Goal: Task Accomplishment & Management: Manage account settings

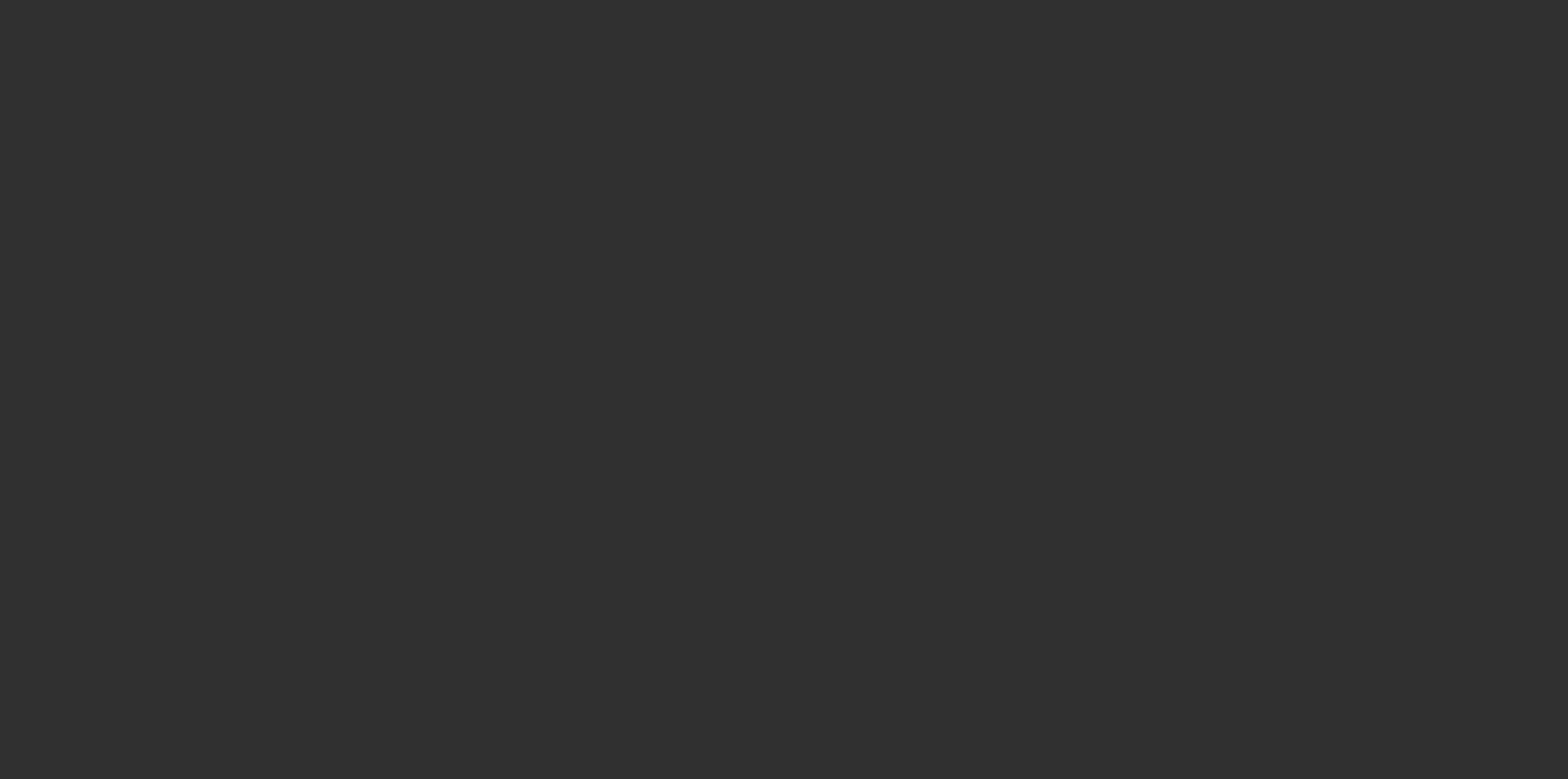
select select "10"
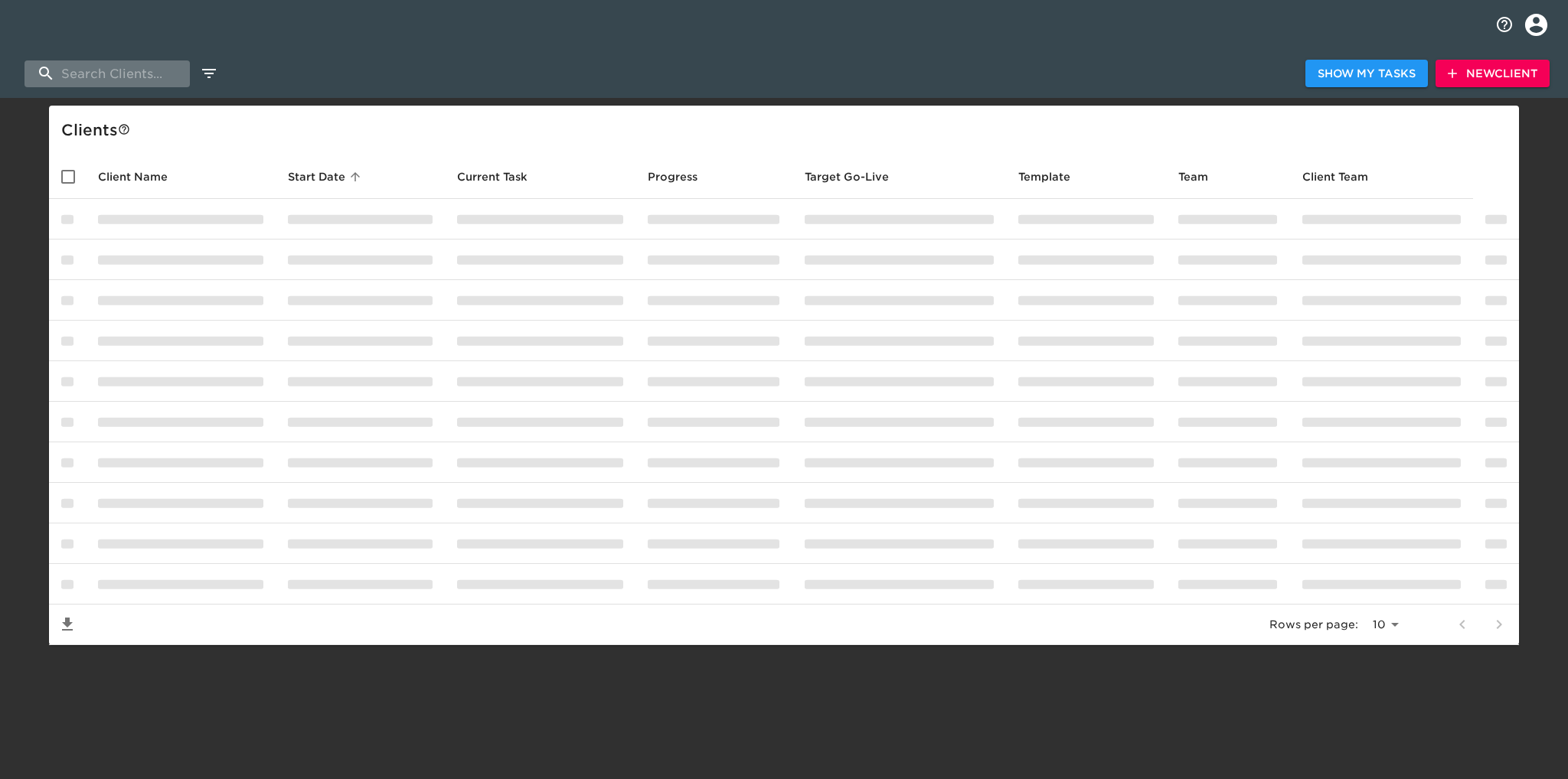
click at [116, 77] on input "search" at bounding box center [107, 74] width 165 height 26
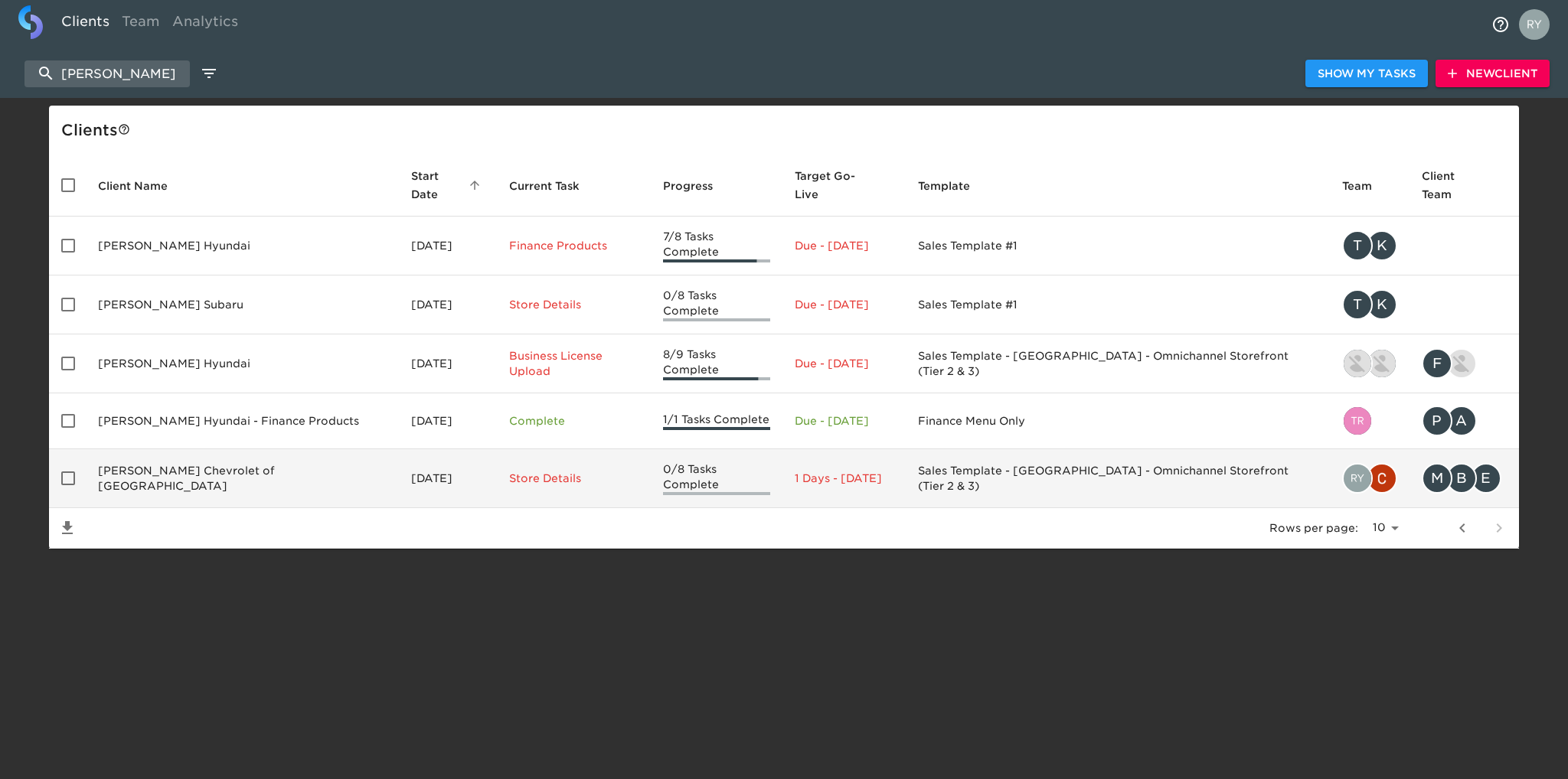
type input "west herr"
click at [246, 449] on td "West Herr Chevrolet of Orchard Park" at bounding box center [243, 478] width 313 height 59
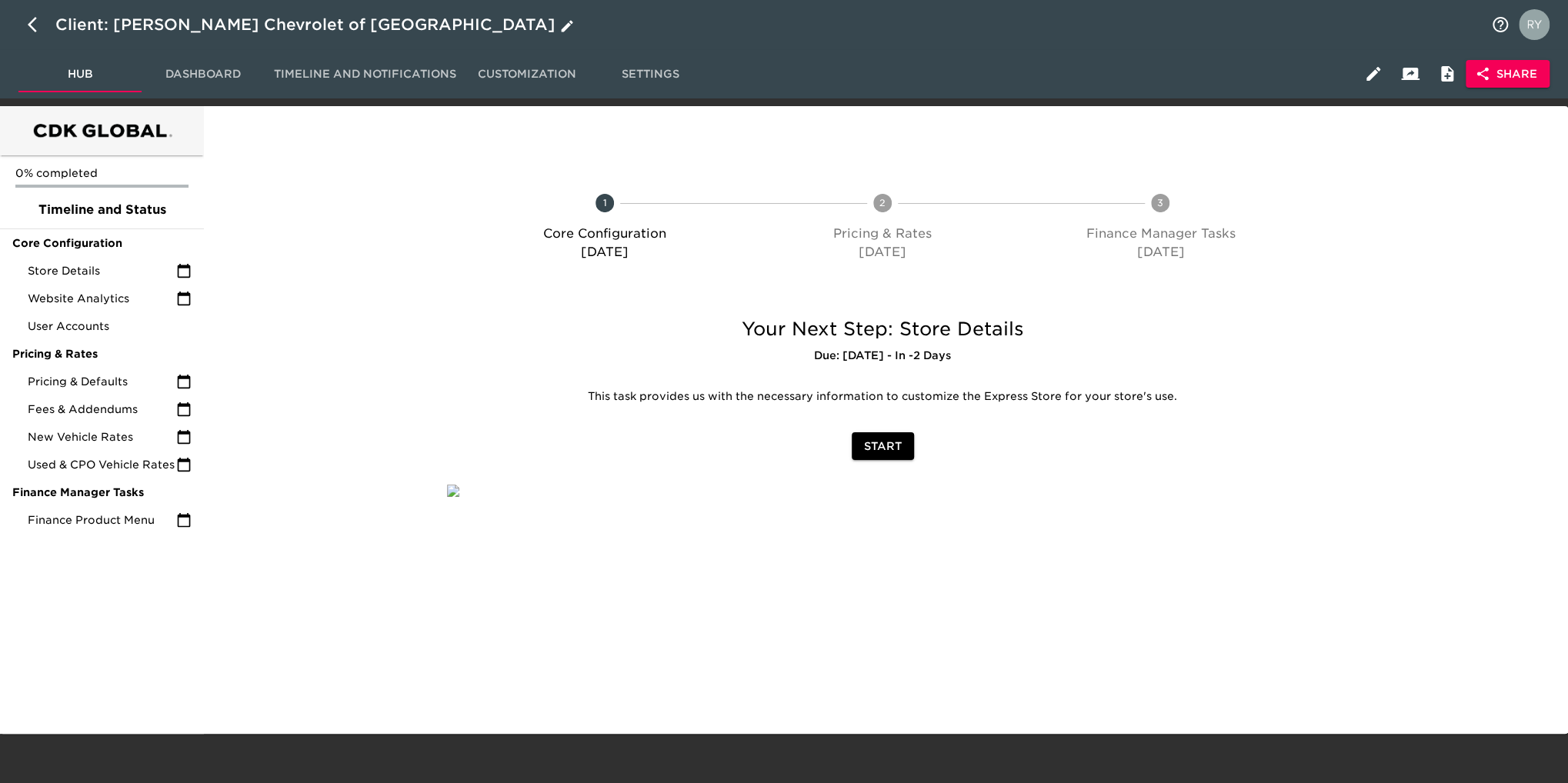
click at [27, 26] on button "button" at bounding box center [37, 25] width 37 height 37
select select "10"
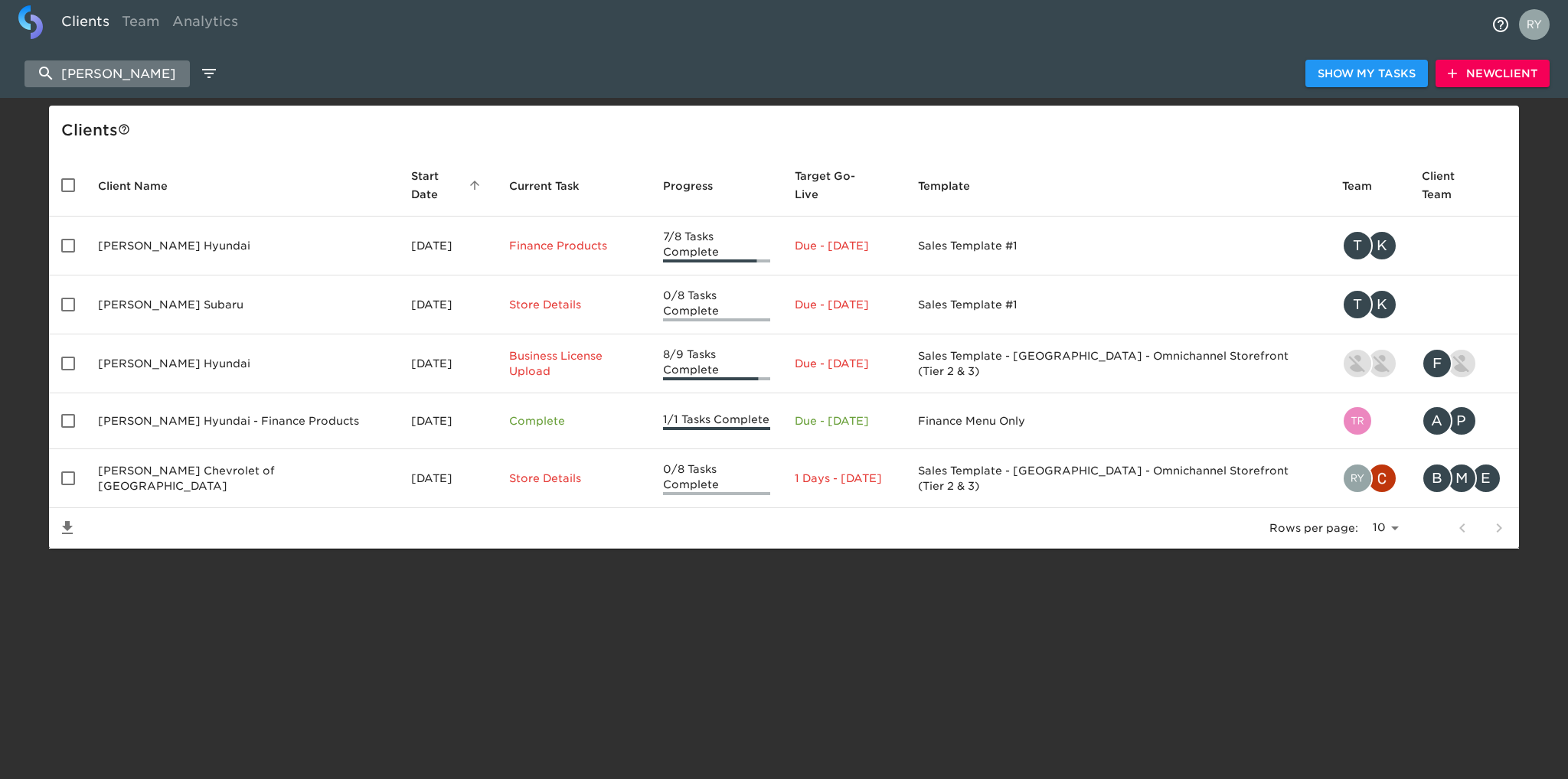
drag, startPoint x: 133, startPoint y: 78, endPoint x: 38, endPoint y: 76, distance: 95.0
click at [38, 76] on input "west herr" at bounding box center [107, 74] width 165 height 26
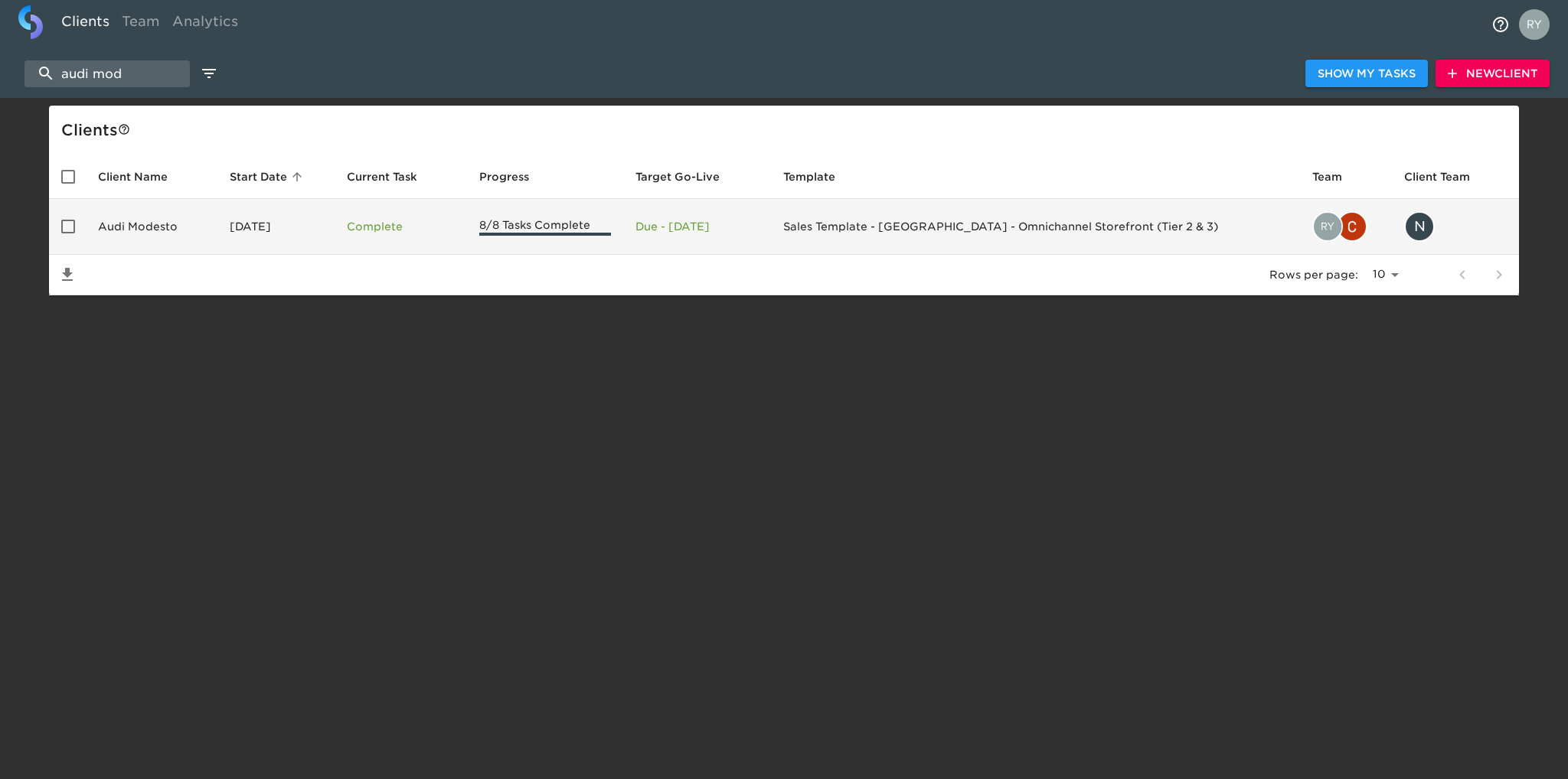
type input "audi mod"
click at [159, 228] on td "Audi Modesto" at bounding box center [152, 227] width 132 height 56
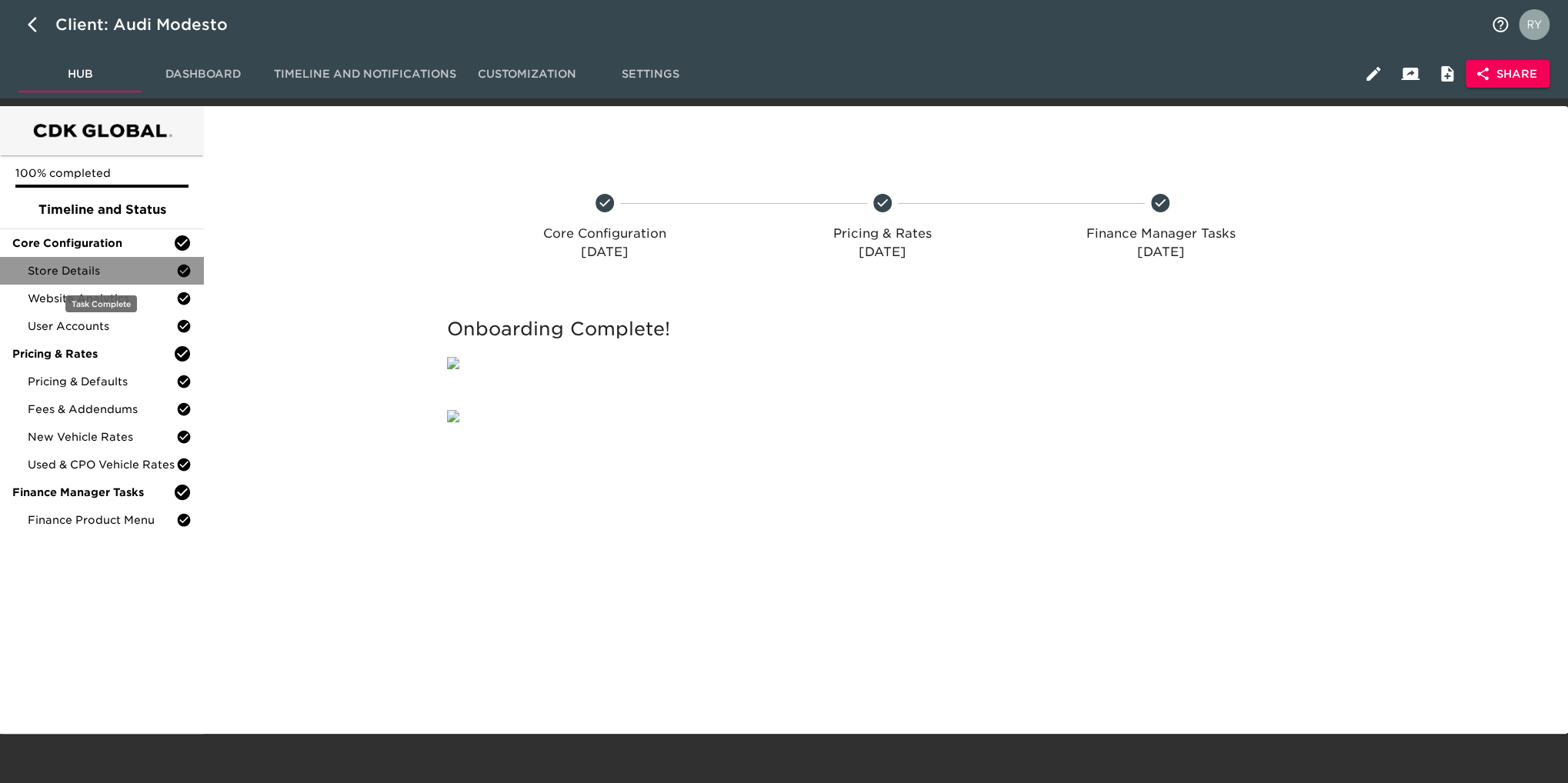
click at [102, 272] on span "Store Details" at bounding box center [102, 270] width 148 height 15
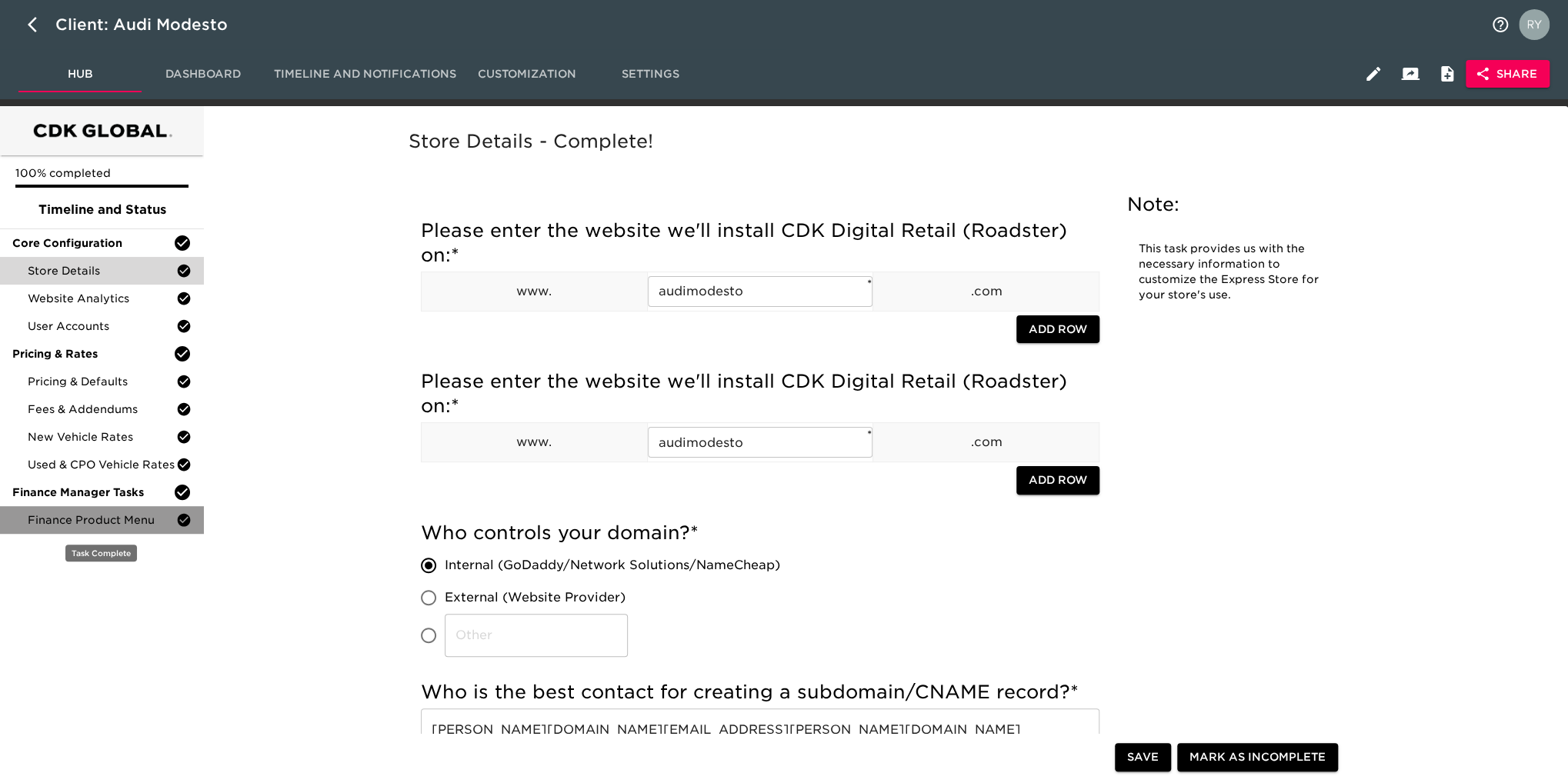
click at [147, 532] on div "Finance Product Menu" at bounding box center [102, 520] width 204 height 27
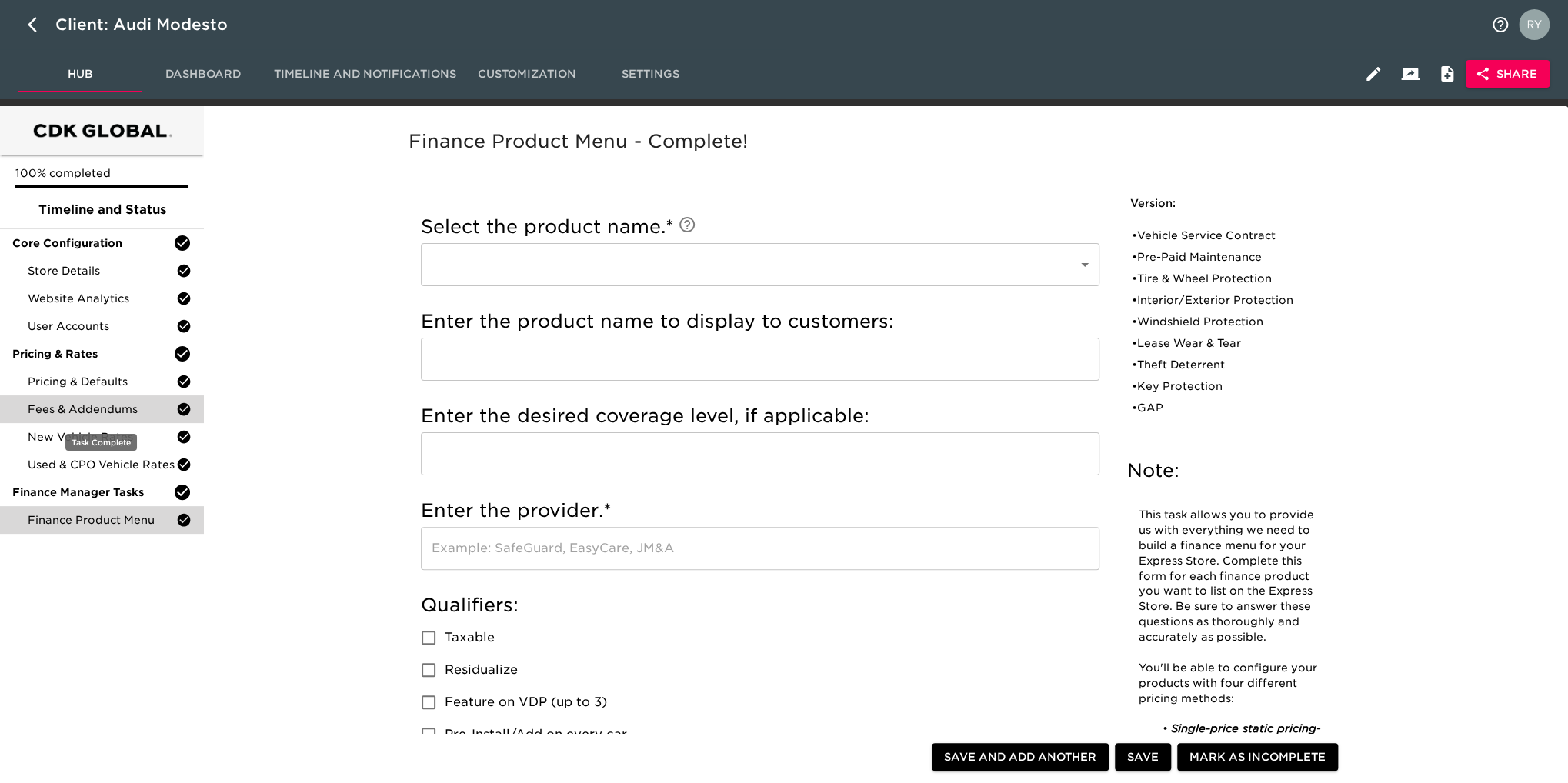
click at [63, 414] on span "Fees & Addendums" at bounding box center [102, 408] width 148 height 15
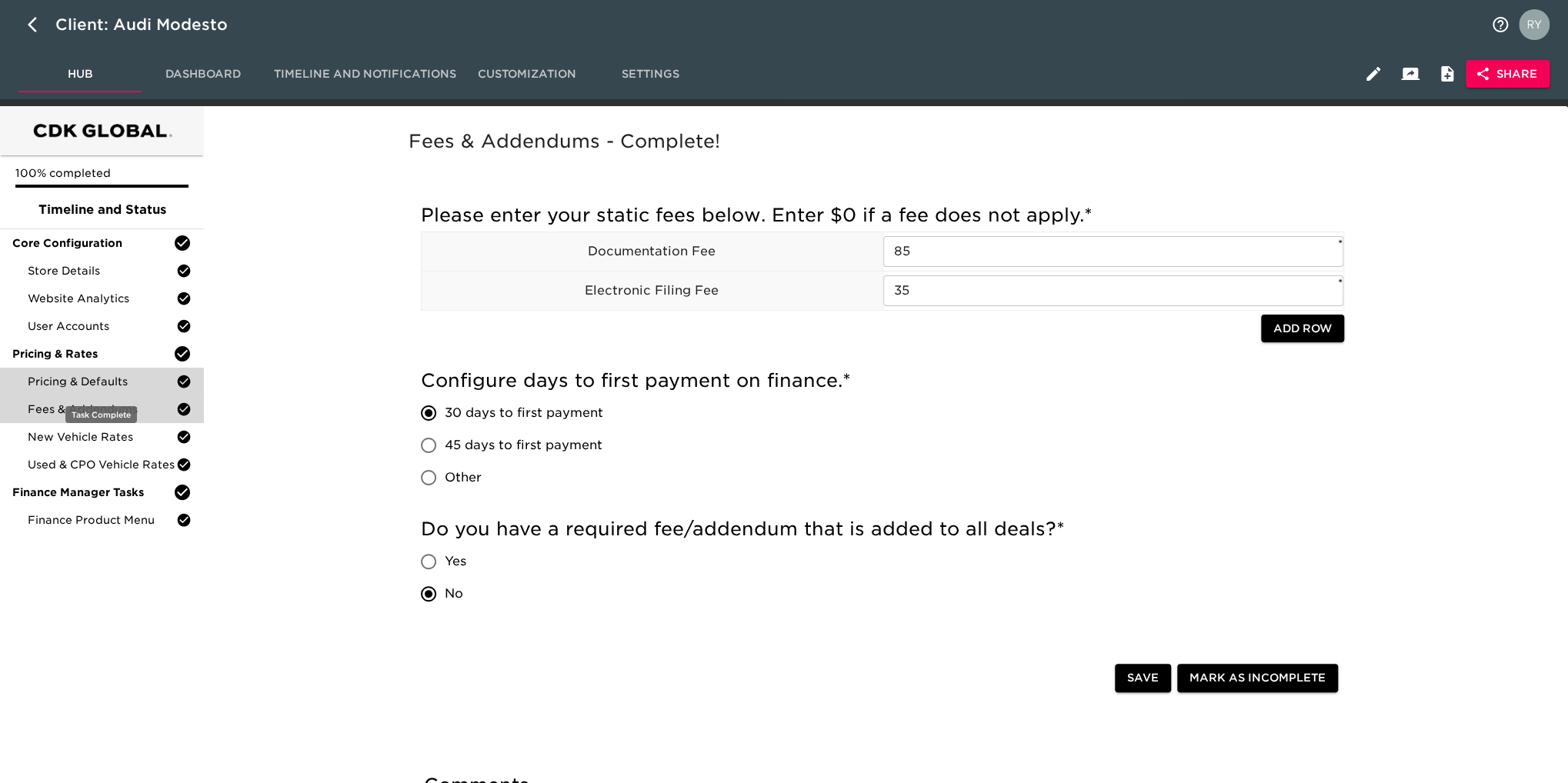
click at [107, 385] on span "Pricing & Defaults" at bounding box center [102, 381] width 148 height 15
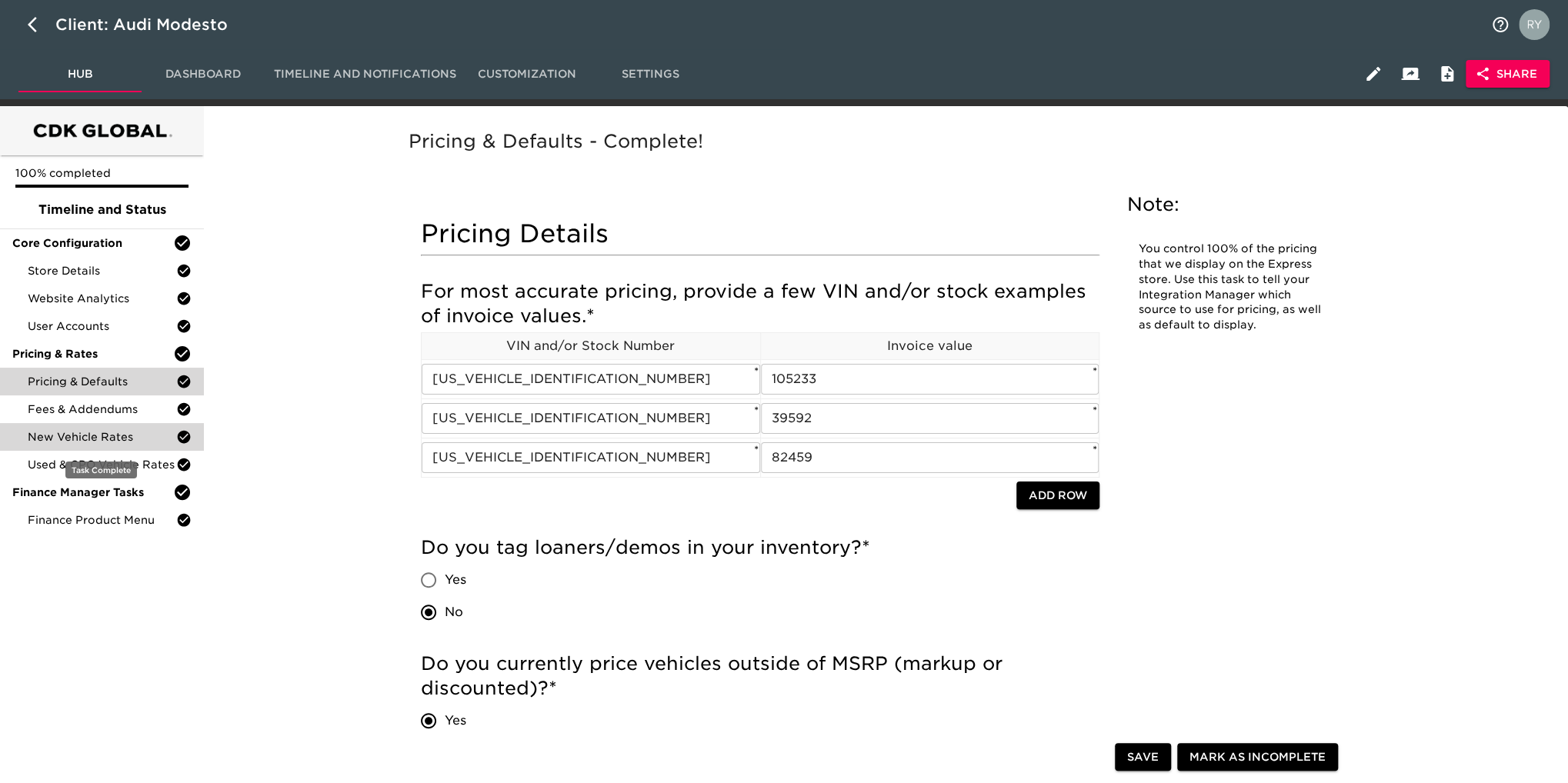
click at [110, 431] on span "New Vehicle Rates" at bounding box center [102, 437] width 148 height 15
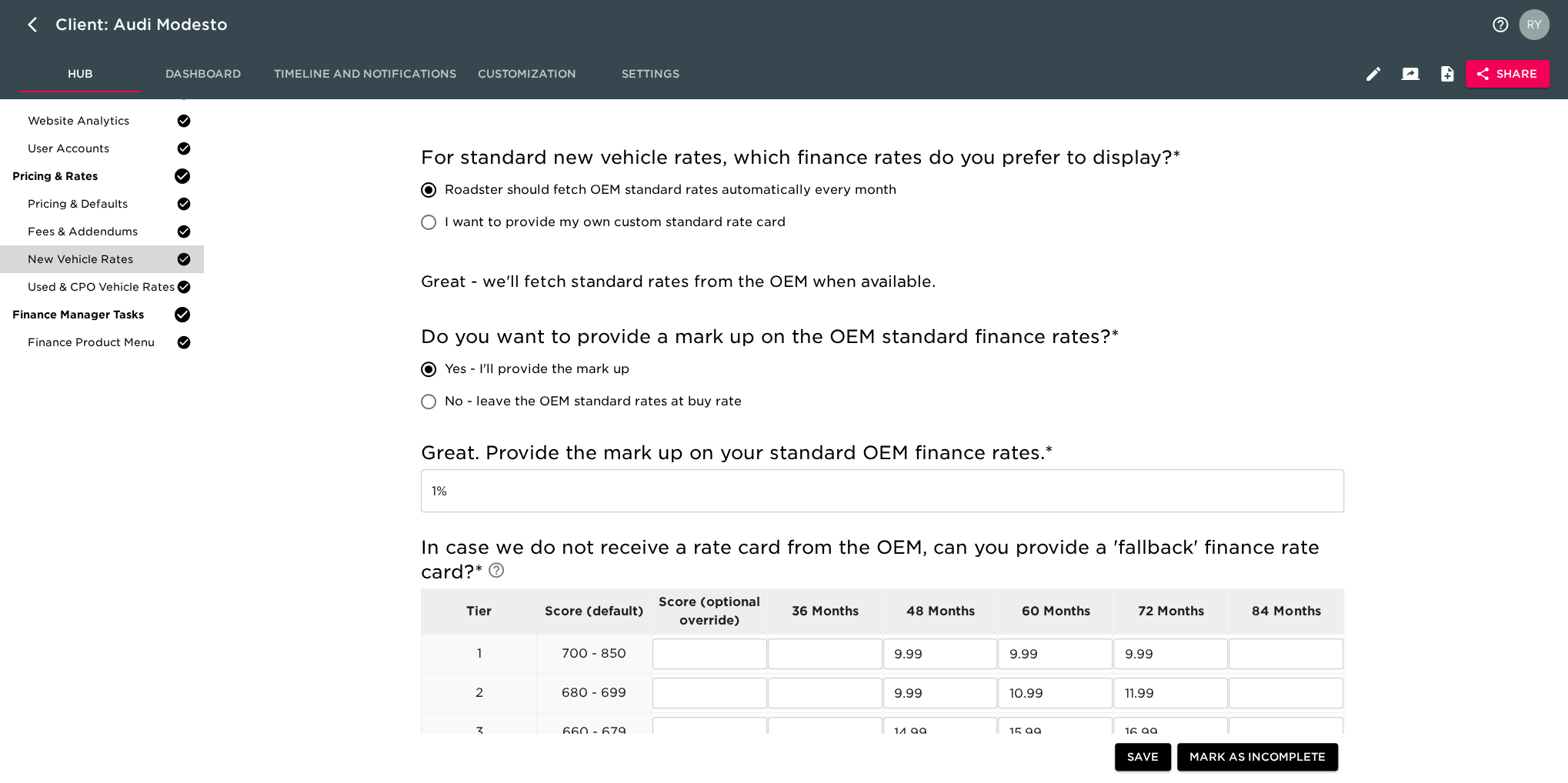
scroll to position [77, 0]
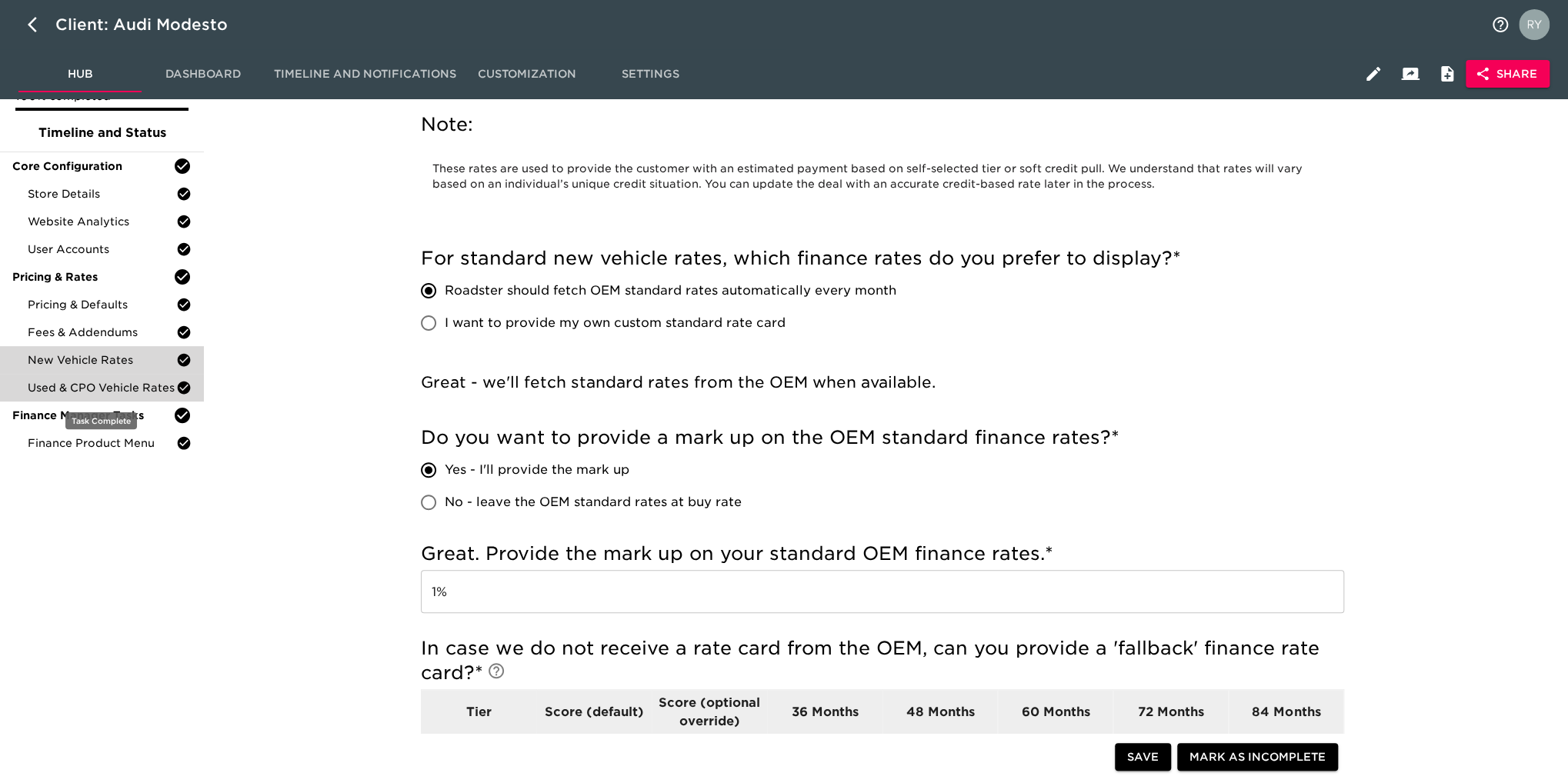
click at [94, 386] on span "Used & CPO Vehicle Rates" at bounding box center [102, 387] width 148 height 15
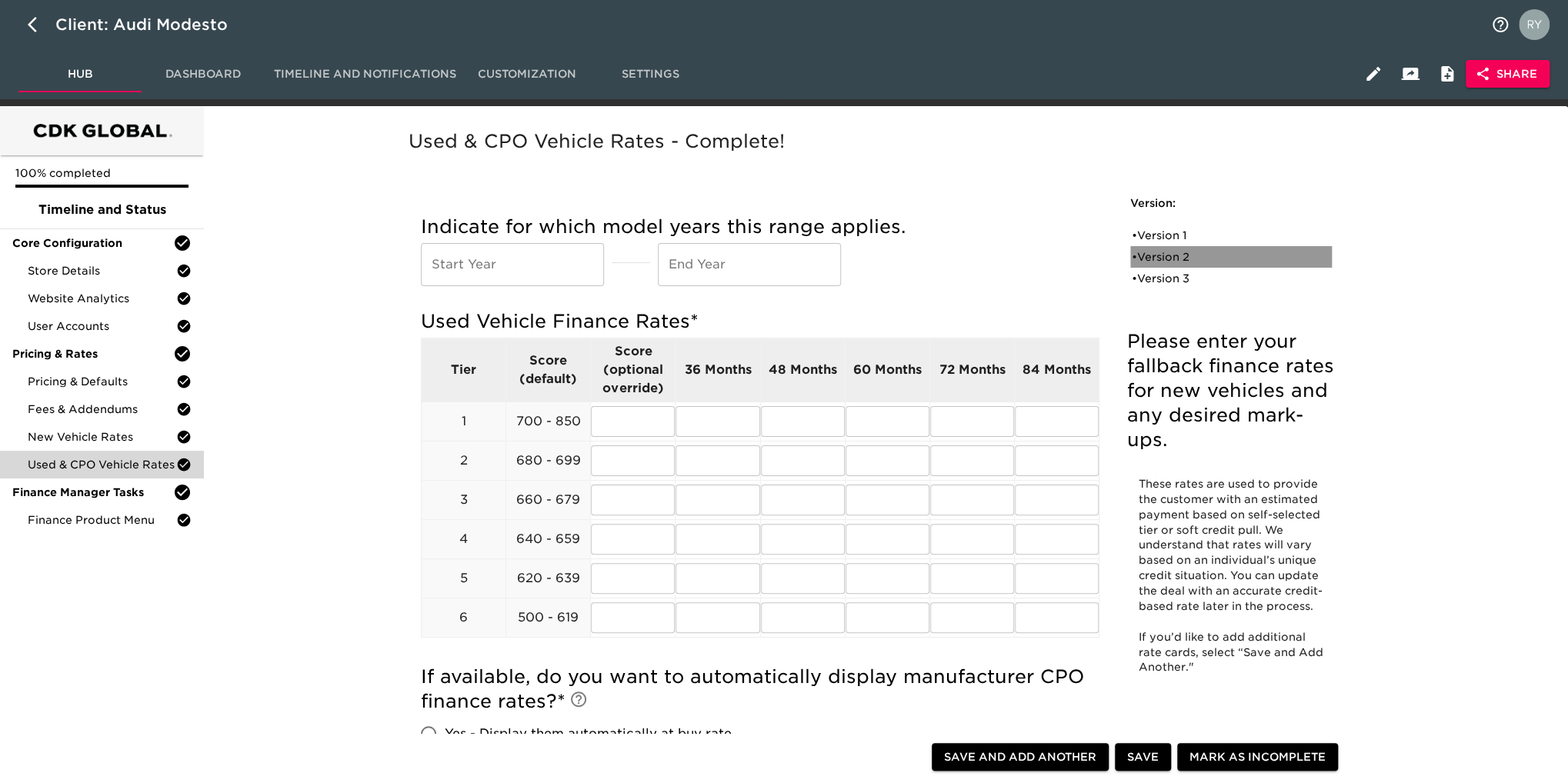
click at [1176, 249] on div "• Version 2" at bounding box center [1221, 256] width 177 height 15
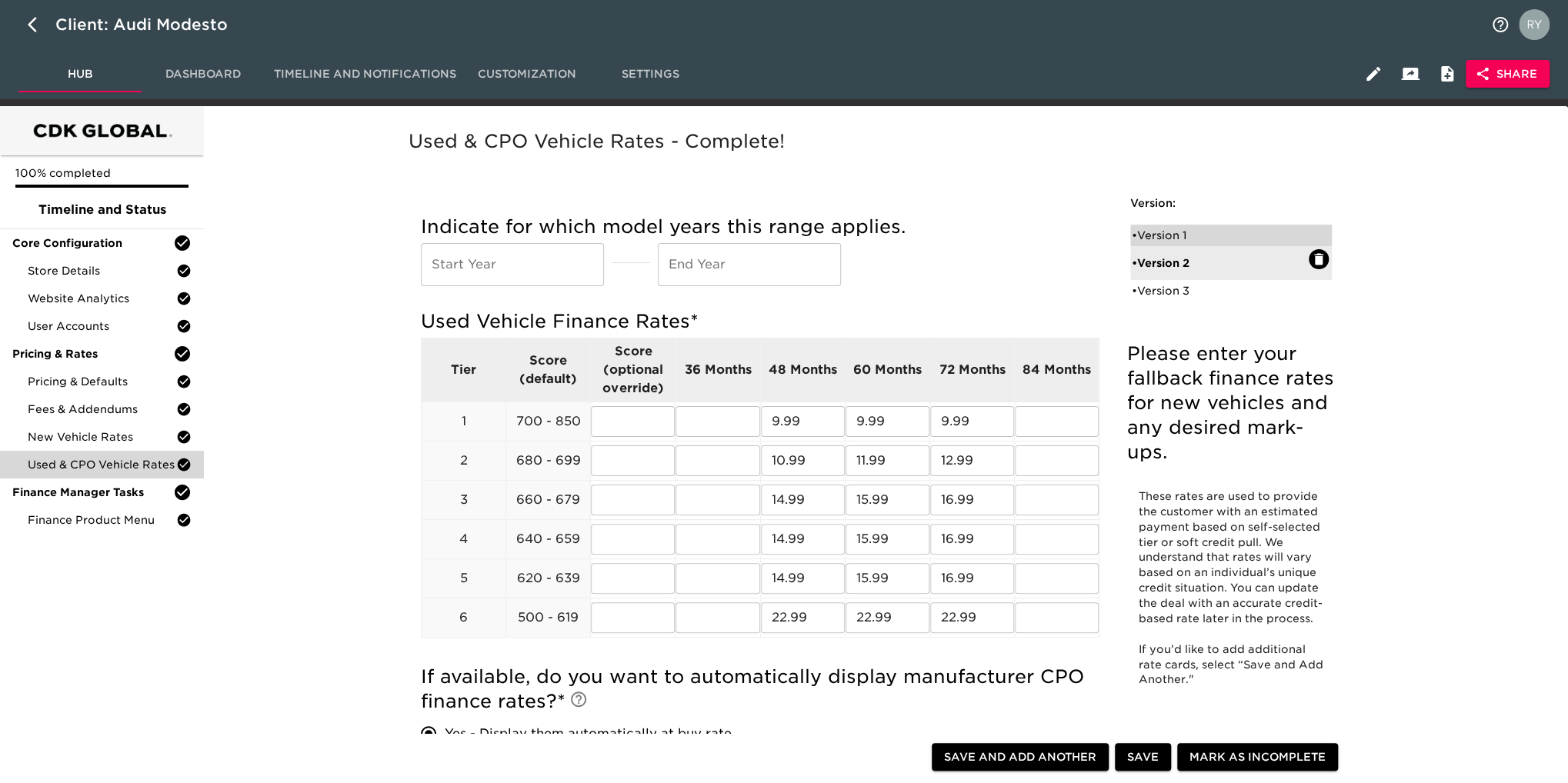
click at [1169, 232] on div "• Version 1" at bounding box center [1221, 235] width 177 height 15
radio input "false"
radio input "true"
type input "1%"
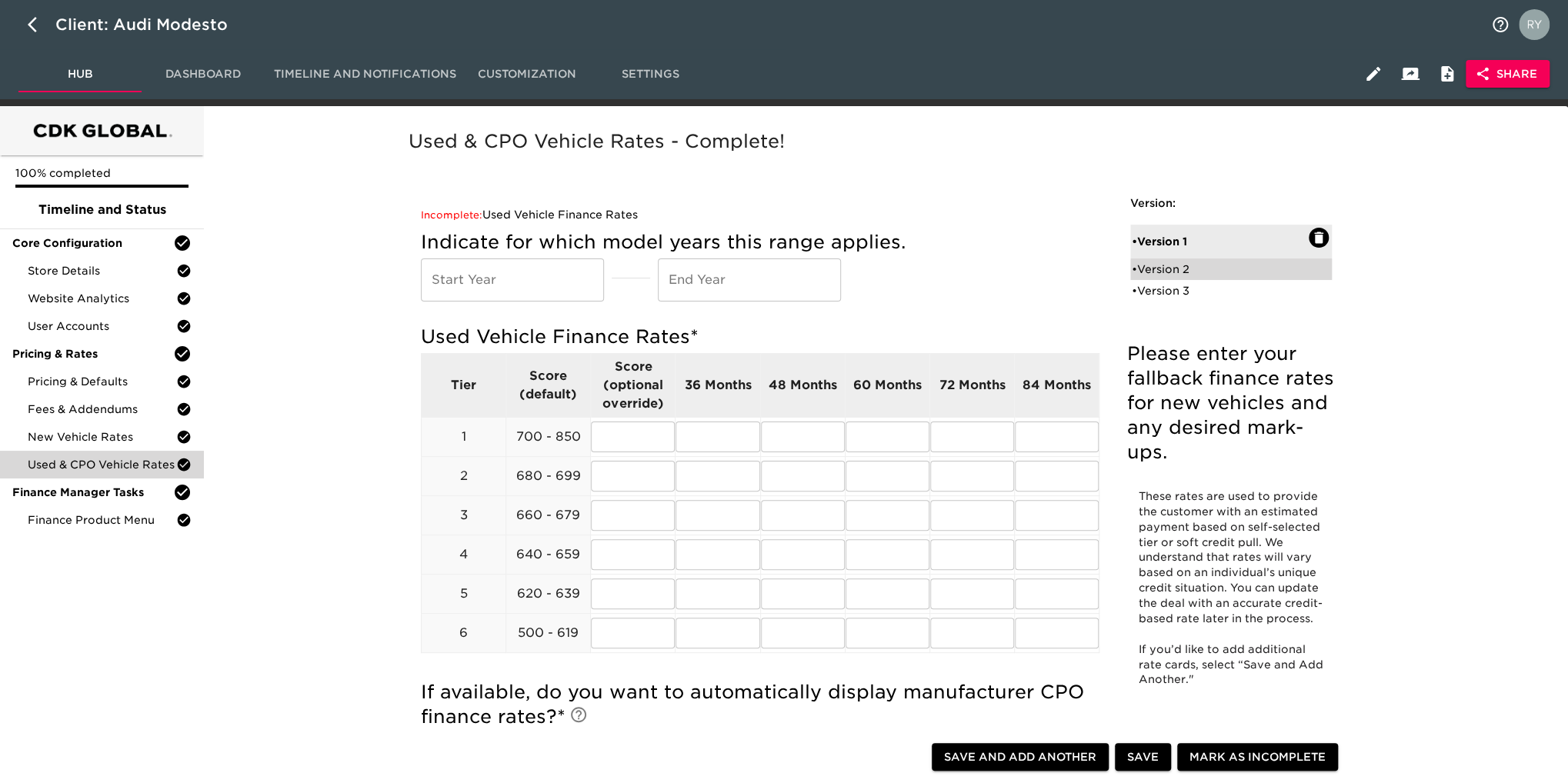
click at [1163, 269] on div "• Version 2" at bounding box center [1221, 269] width 177 height 15
radio input "true"
radio input "false"
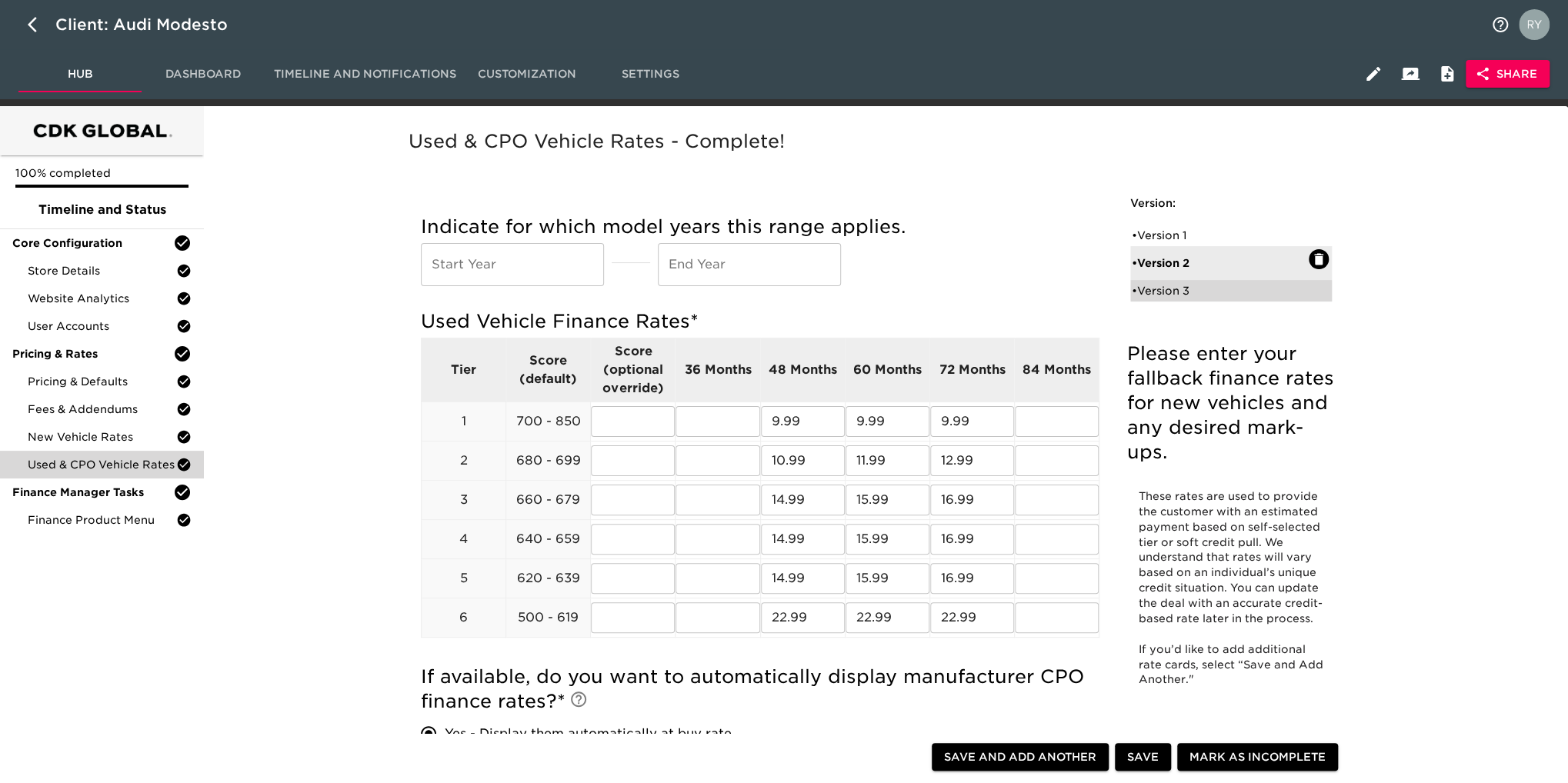
click at [1162, 294] on div "• Version 3" at bounding box center [1221, 290] width 177 height 15
radio input "true"
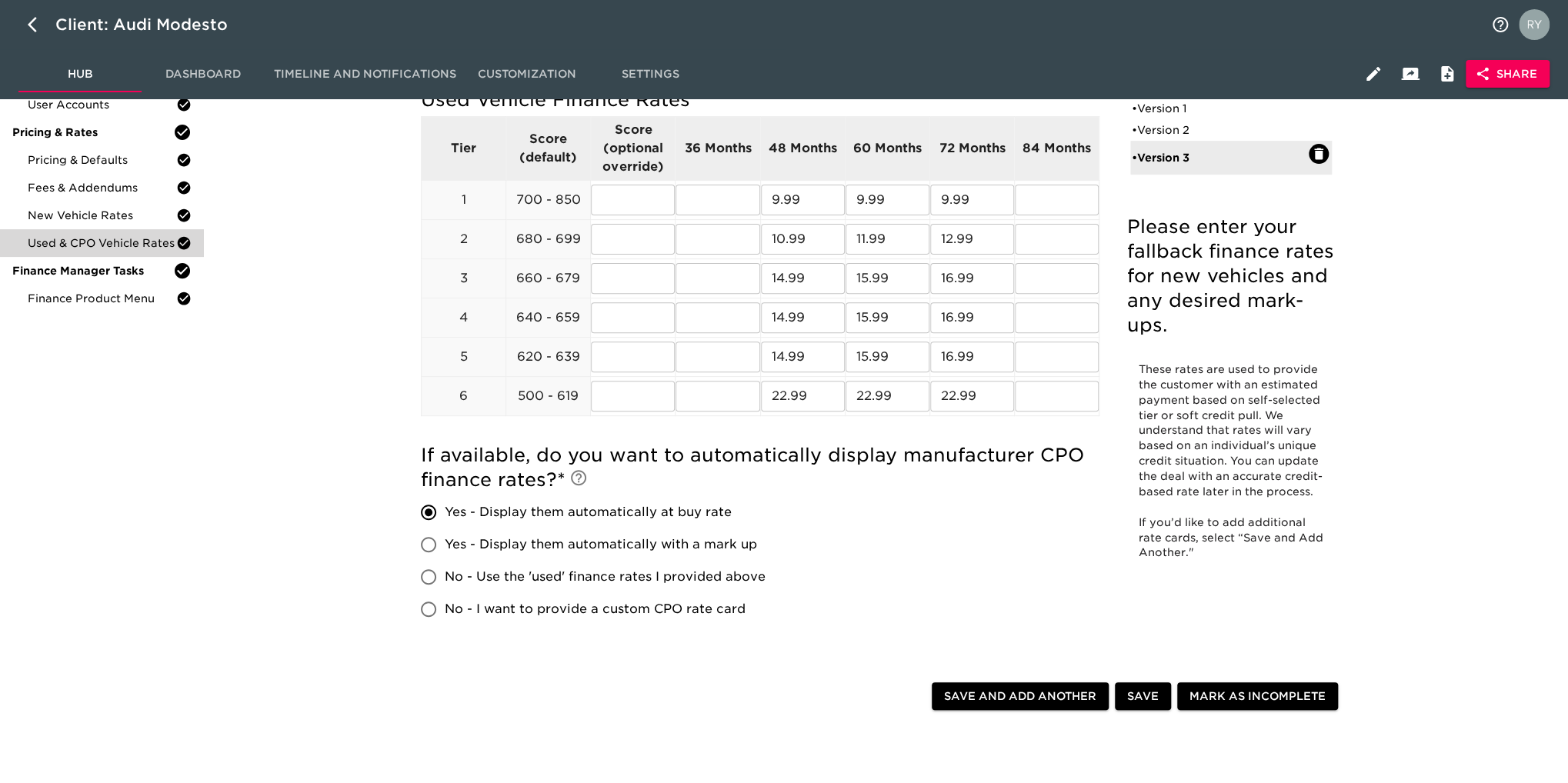
scroll to position [308, 0]
